Goal: Information Seeking & Learning: Learn about a topic

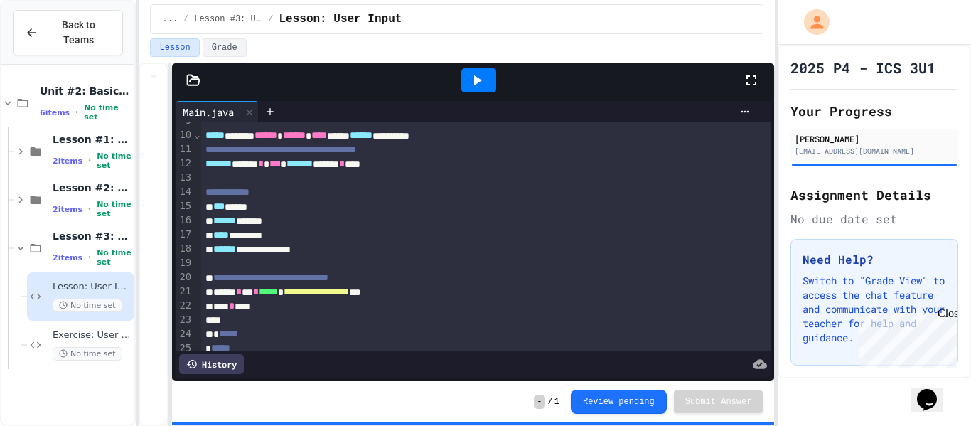
scroll to position [133, 0]
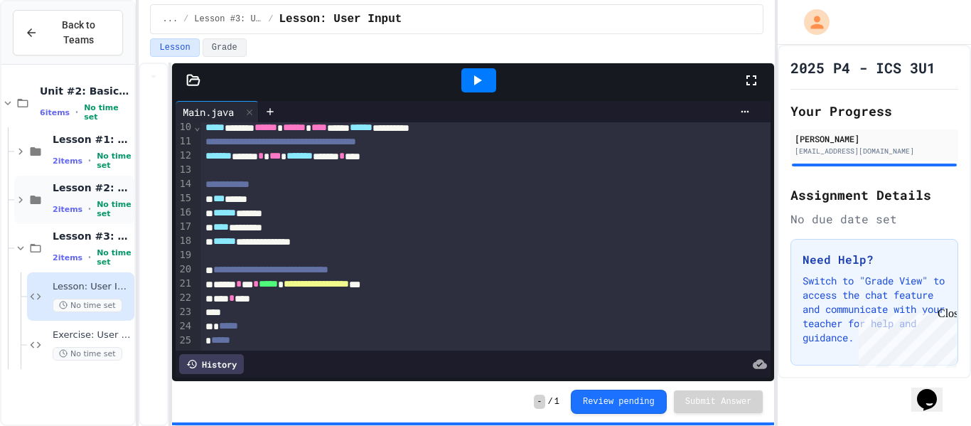
click at [105, 201] on span "No time set" at bounding box center [114, 209] width 35 height 18
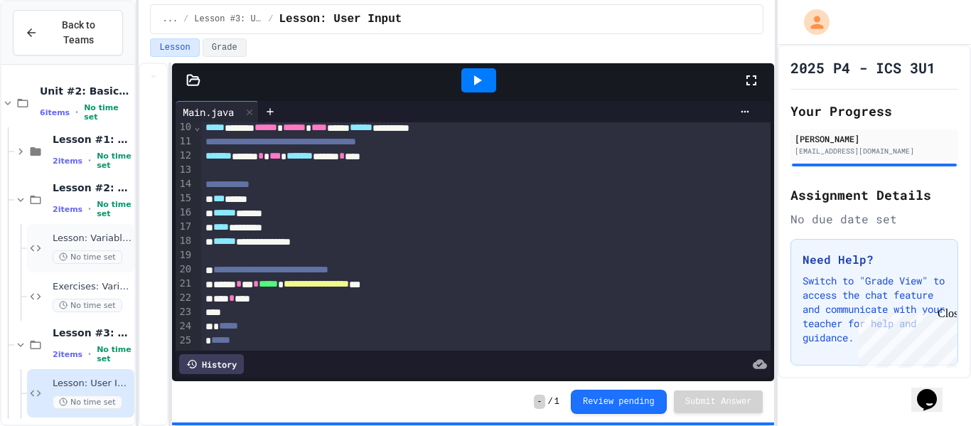
click at [89, 237] on span "Lesson: Variables & Data Types" at bounding box center [92, 239] width 79 height 12
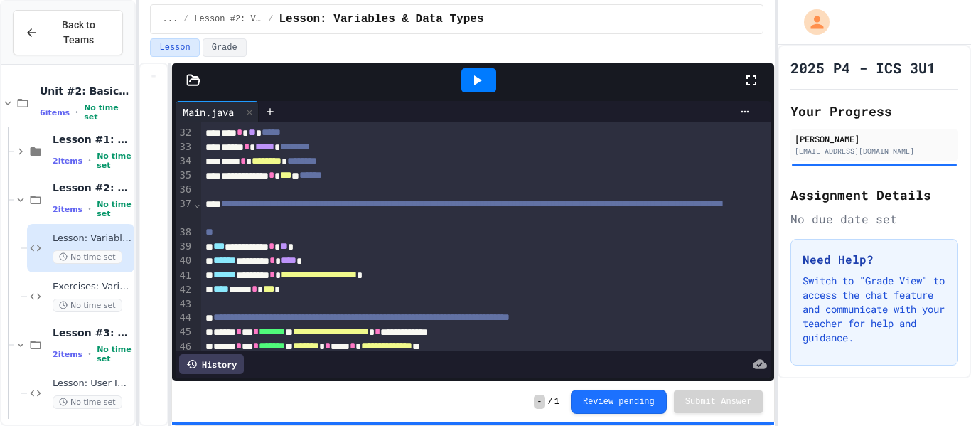
scroll to position [531, 0]
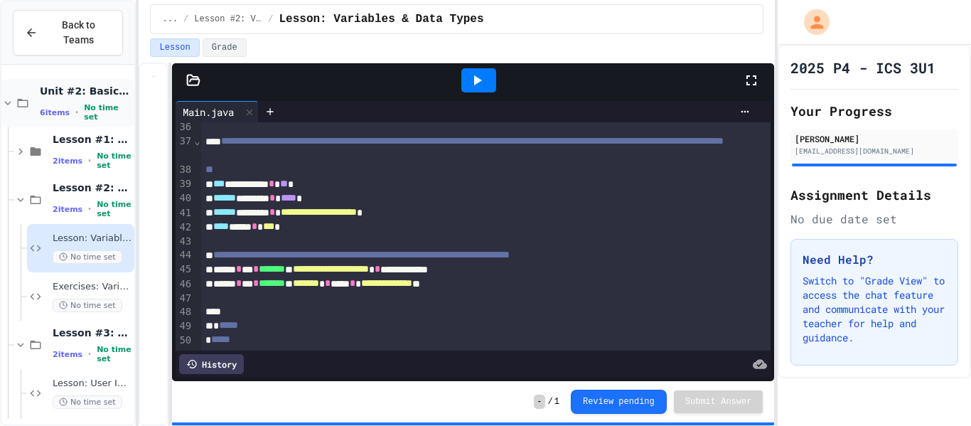
click at [74, 92] on span "Unit #2: Basic Programming Concepts" at bounding box center [86, 91] width 92 height 13
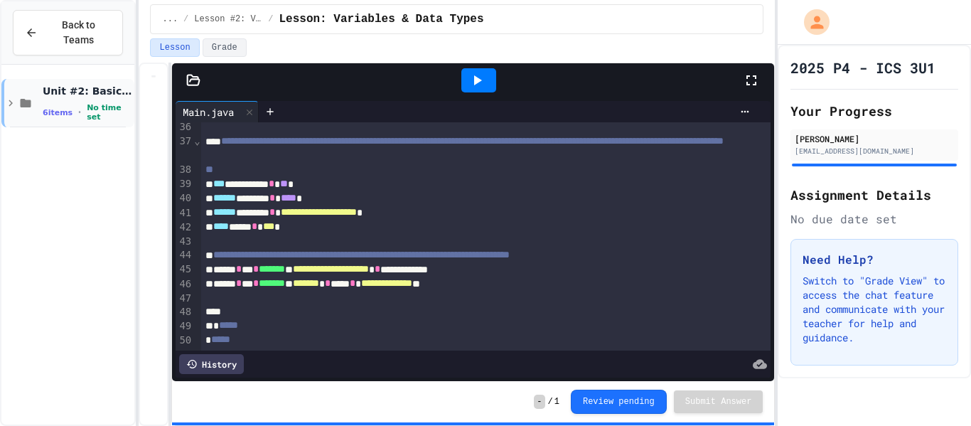
click at [60, 111] on span "6 items" at bounding box center [58, 112] width 30 height 9
